Goal: Task Accomplishment & Management: Manage account settings

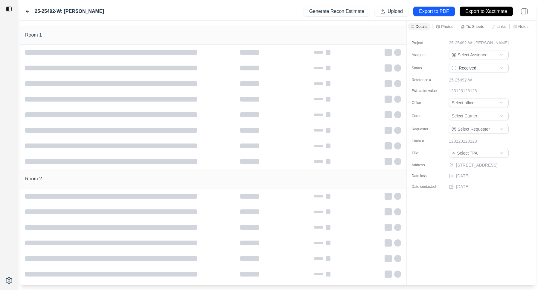
click at [194, 25] on div at bounding box center [213, 23] width 386 height 5
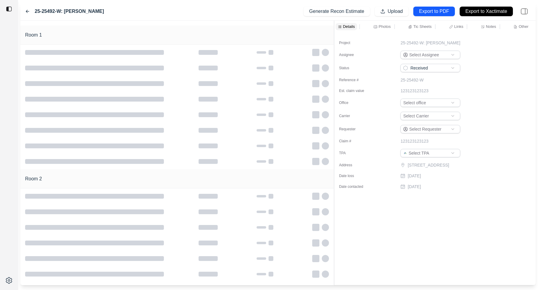
click at [319, 42] on div "Room 1 Room 2 Details Photos Tic Sheets Links Notes Other Project 25-25492-W: […" at bounding box center [278, 153] width 516 height 264
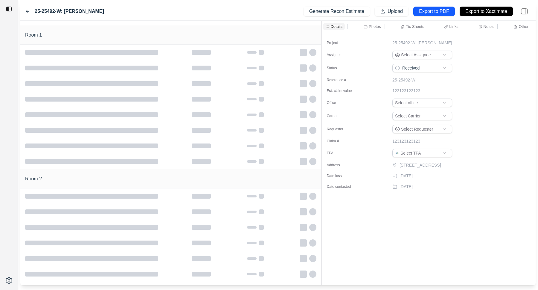
click at [481, 26] on icon at bounding box center [481, 27] width 4 height 4
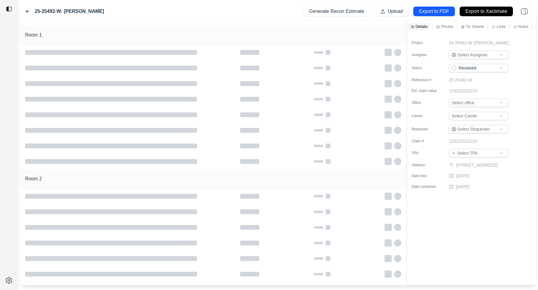
click at [353, 41] on div "Room 1 Room 2 Details Photos Tic Sheets Links Notes Other Project 25-25492-W: […" at bounding box center [278, 153] width 516 height 264
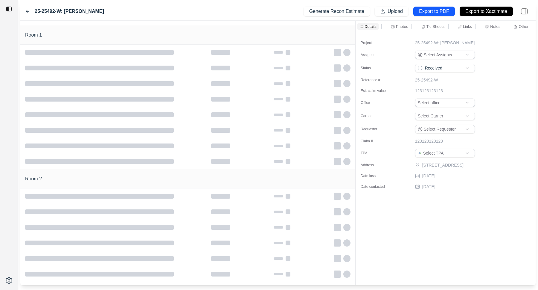
click at [491, 26] on p "Notes" at bounding box center [496, 26] width 10 height 5
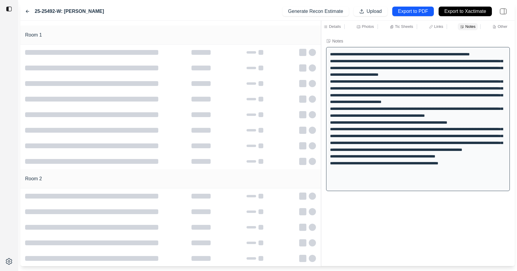
click at [320, 42] on div "Room 1 Room 2 Details Photos Tic Sheets Links Notes Other Notes" at bounding box center [267, 143] width 494 height 245
click at [195, 9] on div "25-25492-W: [PERSON_NAME] Generate Recon Estimate Upload Export to PDF Export t…" at bounding box center [267, 11] width 494 height 18
